Goal: Find specific page/section: Find specific page/section

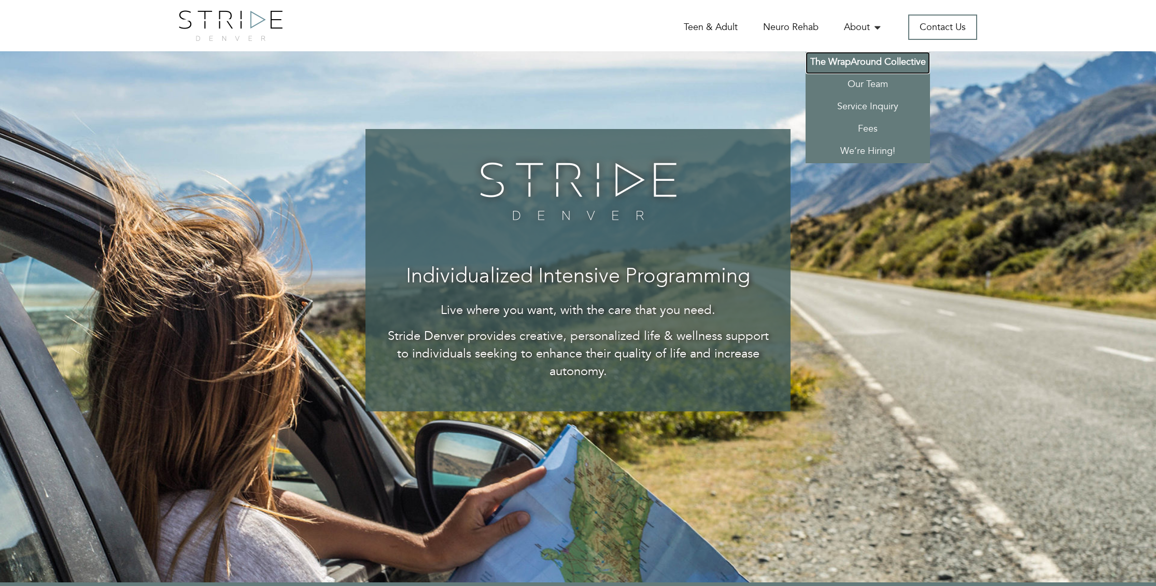
click at [876, 62] on link "The WrapAround Collective" at bounding box center [867, 63] width 124 height 22
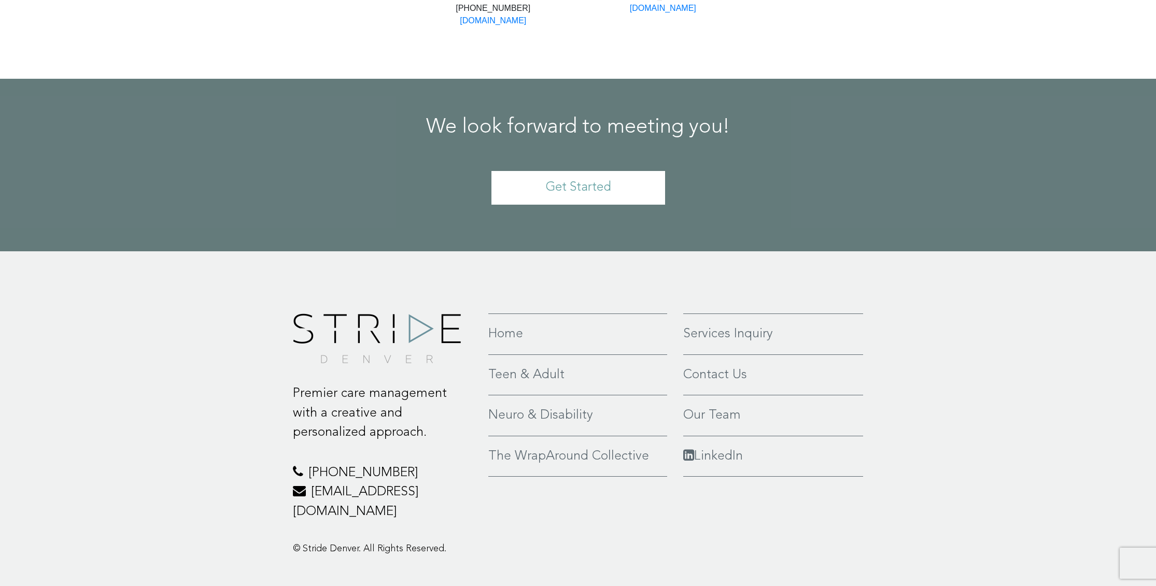
scroll to position [2557, 0]
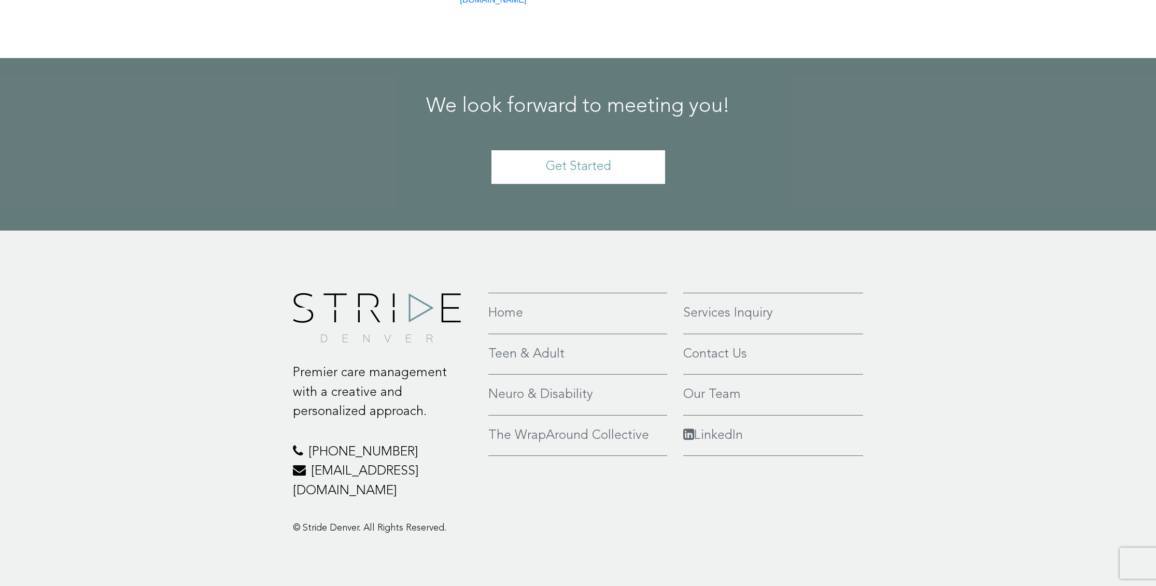
click at [560, 435] on link "The WrapAround Collective" at bounding box center [577, 436] width 179 height 20
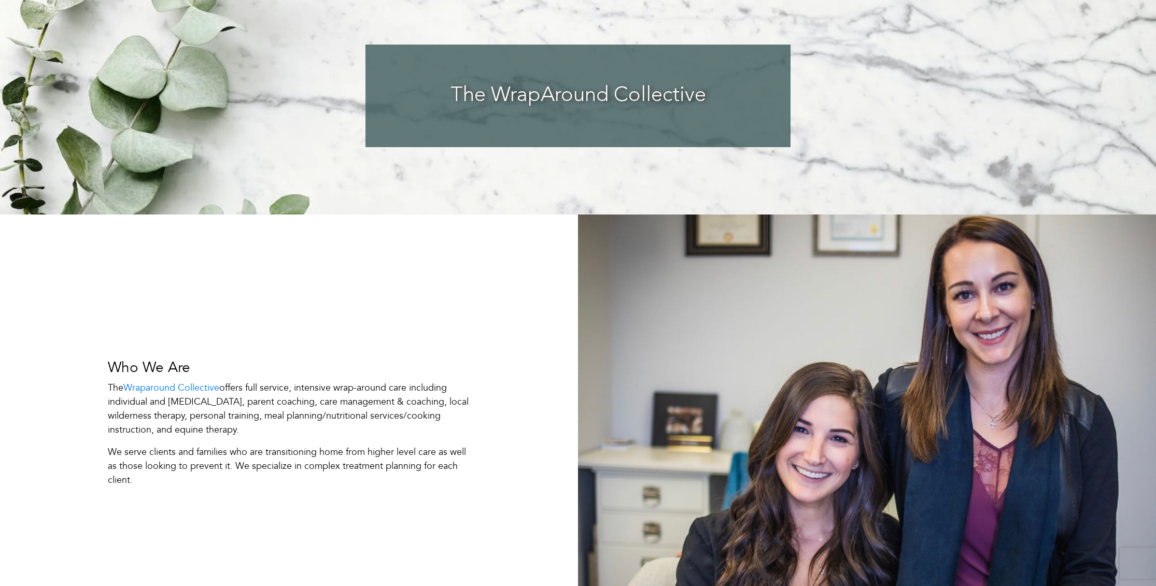
scroll to position [83, 0]
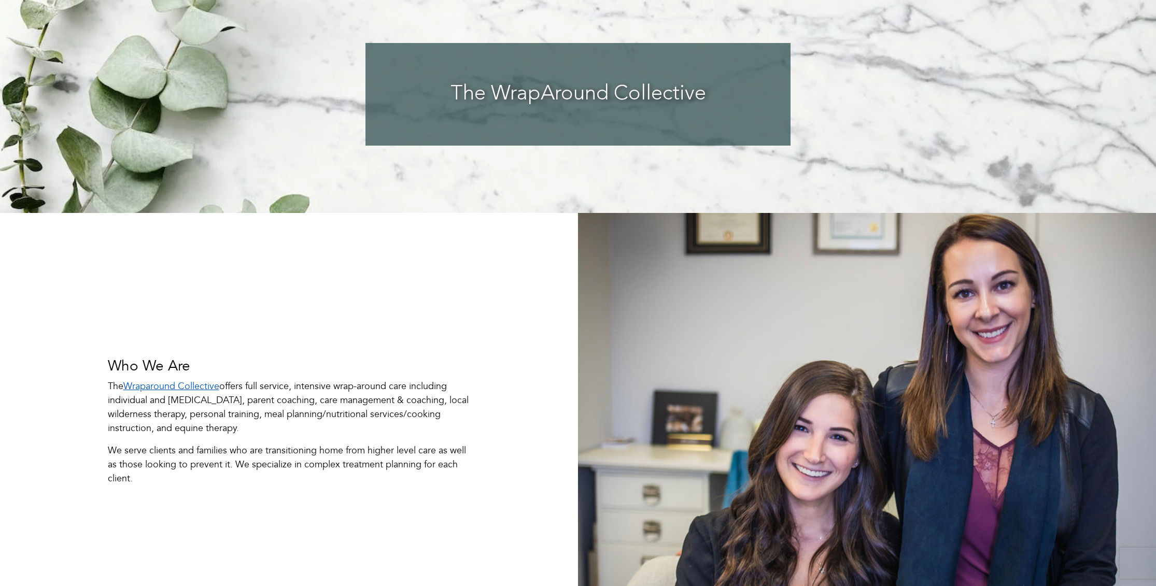
click at [186, 385] on link "Wraparound Collective" at bounding box center [171, 386] width 96 height 13
